Goal: Transaction & Acquisition: Purchase product/service

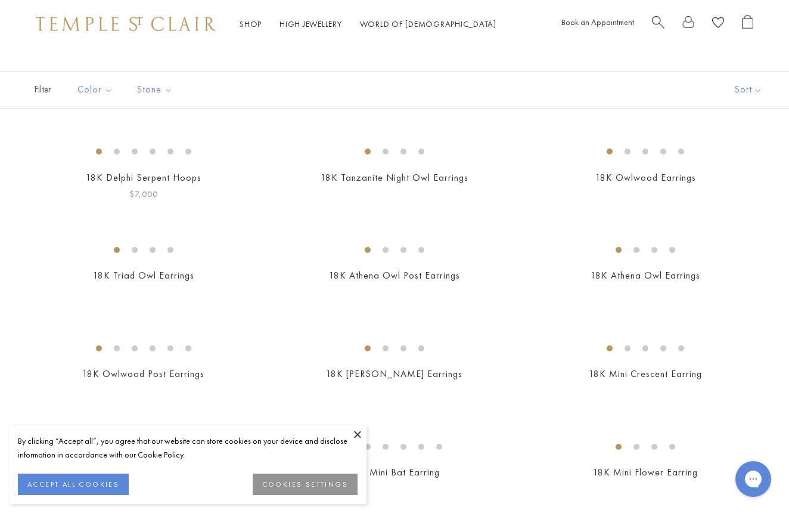
scroll to position [85, 0]
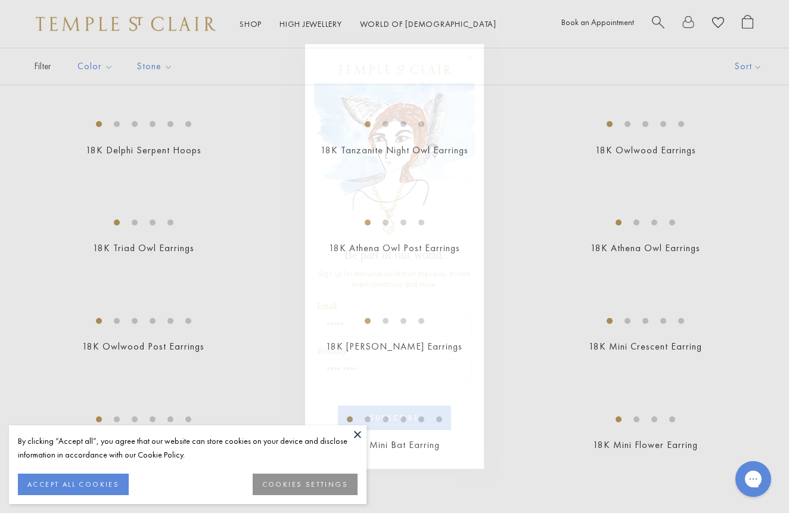
click at [471, 58] on circle "Close dialog" at bounding box center [470, 58] width 14 height 14
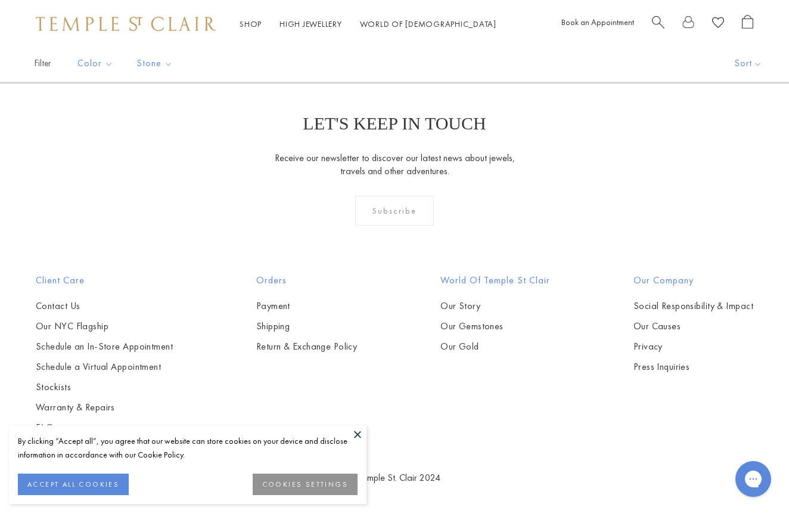
scroll to position [5355, 0]
click at [375, 35] on link "2" at bounding box center [375, 18] width 39 height 33
click at [433, 35] on link "3" at bounding box center [433, 18] width 39 height 33
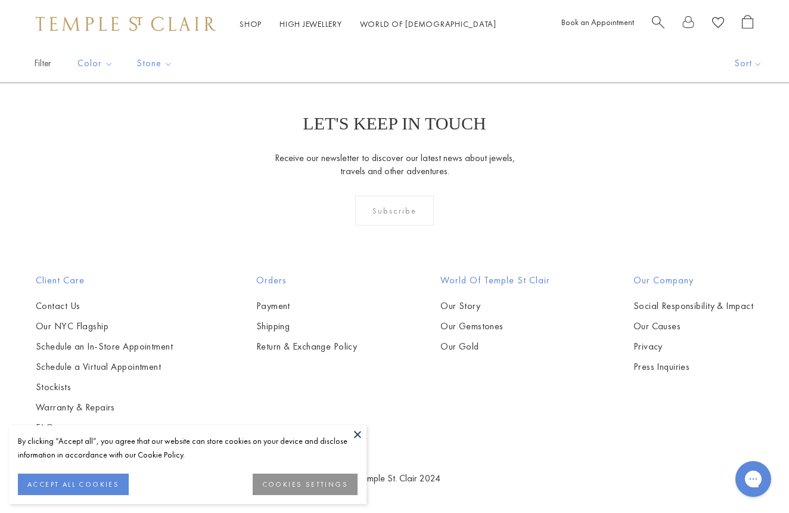
click at [0, 0] on img at bounding box center [0, 0] width 0 height 0
